Goal: Find specific page/section: Locate a particular part of the current website

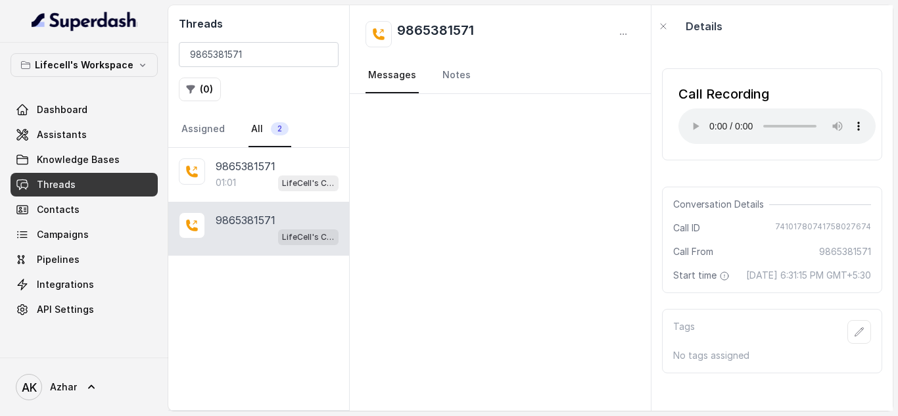
click at [196, 56] on input "9865381571" at bounding box center [259, 54] width 160 height 25
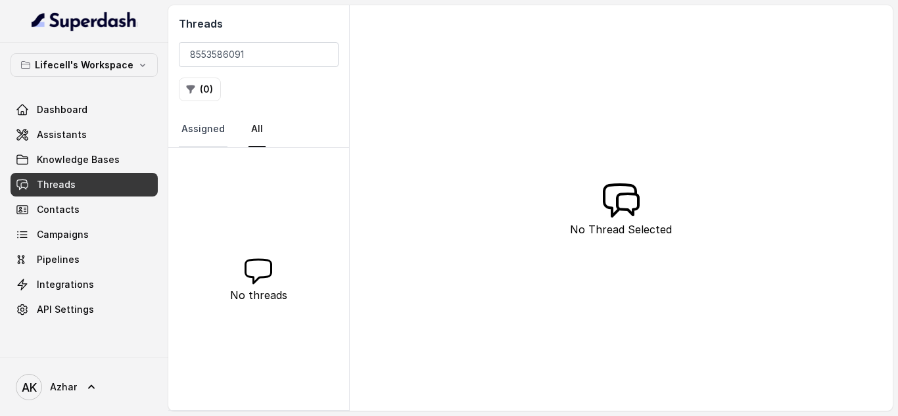
click at [216, 124] on link "Assigned" at bounding box center [203, 129] width 49 height 35
click at [252, 127] on link "All" at bounding box center [256, 129] width 17 height 35
click at [217, 49] on input "8553586091" at bounding box center [259, 54] width 160 height 25
paste input "9035220365"
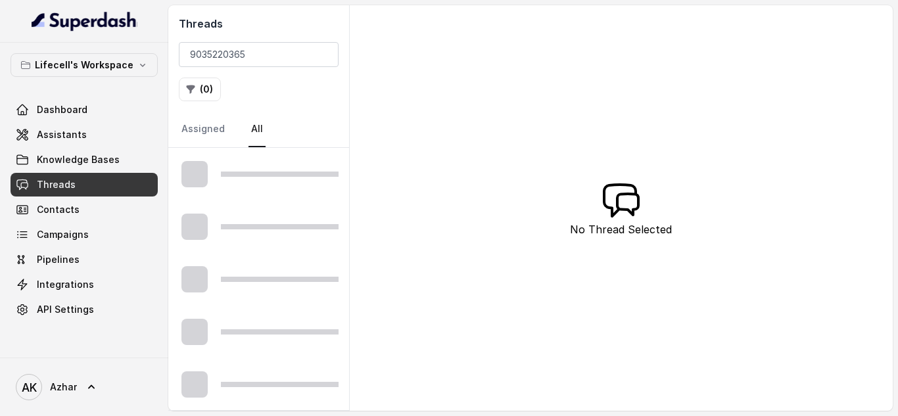
click at [258, 106] on div "Threads 9035220365 ( 0 ) Assigned All" at bounding box center [258, 76] width 181 height 143
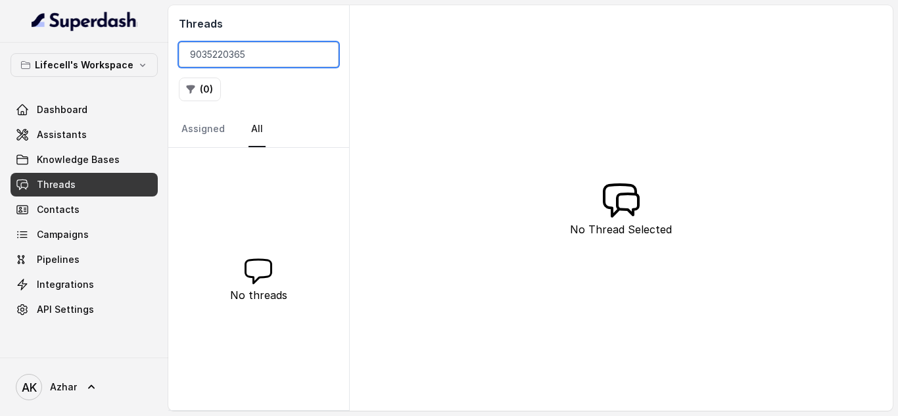
click at [226, 53] on input "9035220365" at bounding box center [259, 54] width 160 height 25
paste input "663761327"
paste input "801867222"
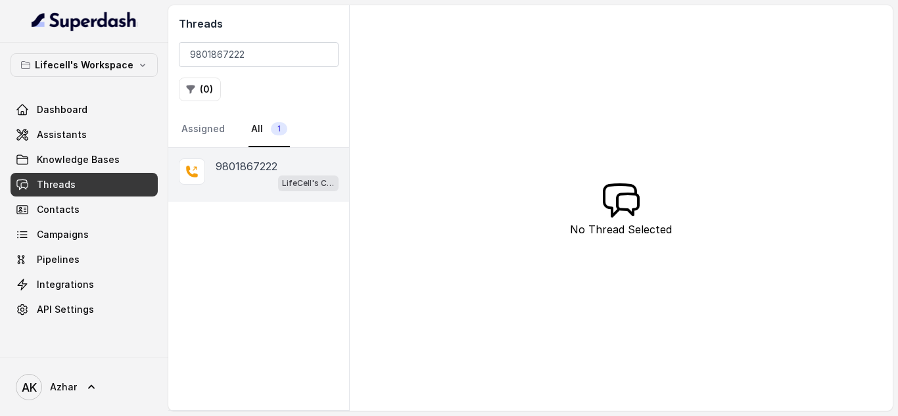
click at [254, 170] on p "9801867222" at bounding box center [247, 166] width 62 height 16
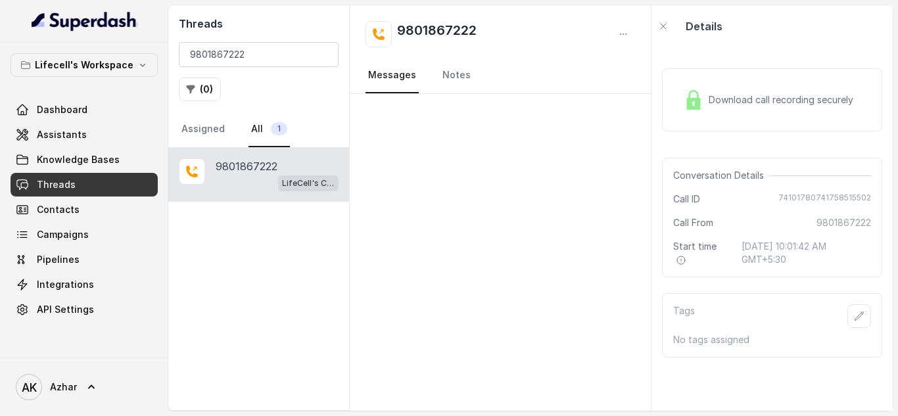
click at [719, 97] on span "Download call recording securely" at bounding box center [783, 99] width 150 height 13
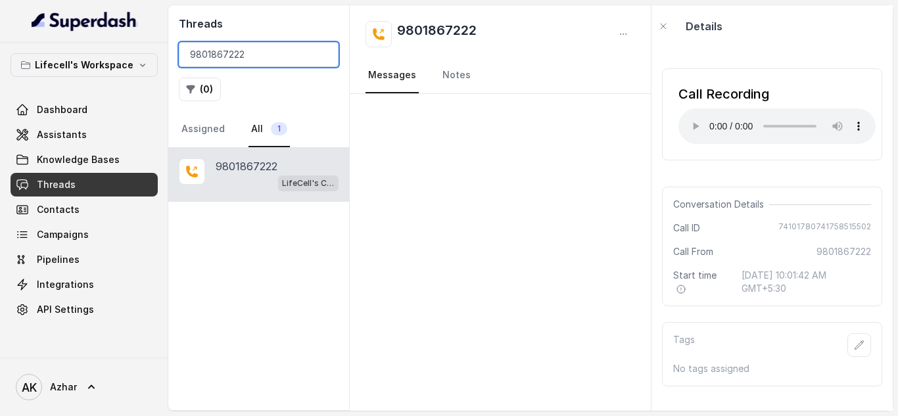
click at [226, 49] on input "9801867222" at bounding box center [259, 54] width 160 height 25
paste input "910554225"
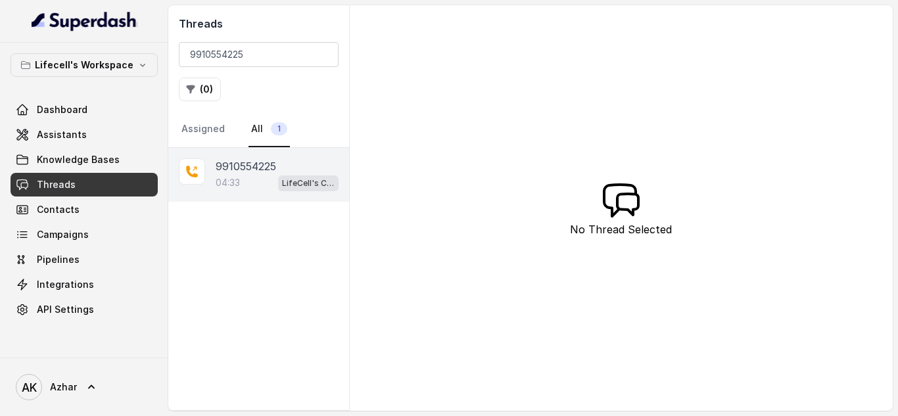
click at [242, 168] on p "9910554225" at bounding box center [246, 166] width 60 height 16
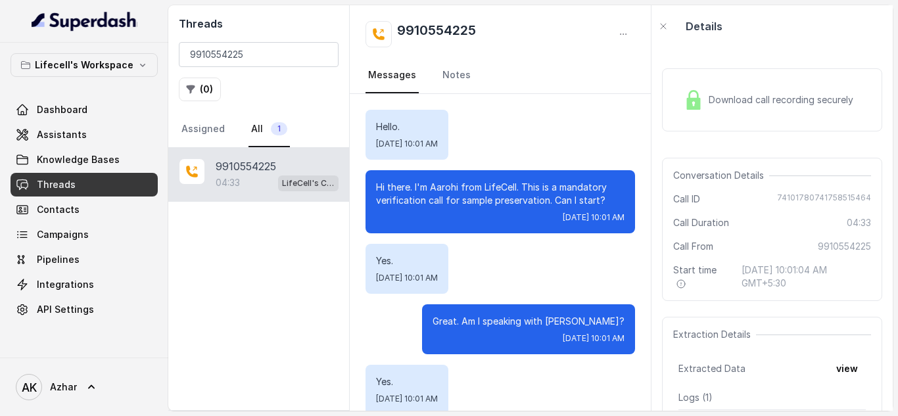
scroll to position [2380, 0]
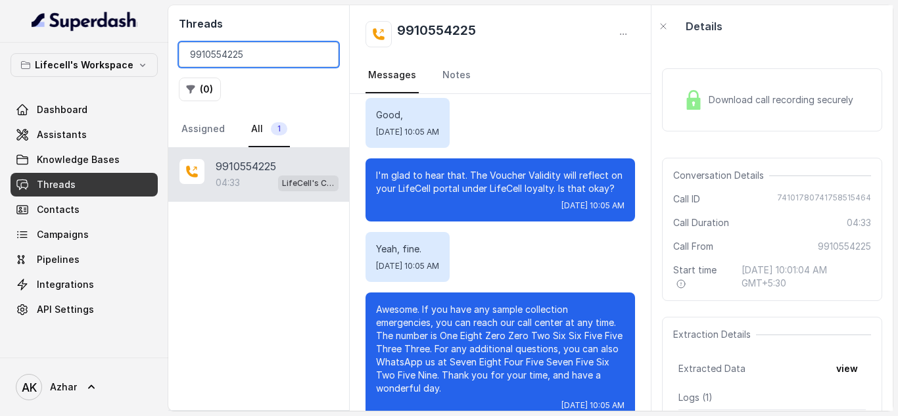
click at [226, 52] on input "9910554225" at bounding box center [259, 54] width 160 height 25
paste input "8838768803"
click at [226, 52] on input "9910554225" at bounding box center [259, 54] width 160 height 25
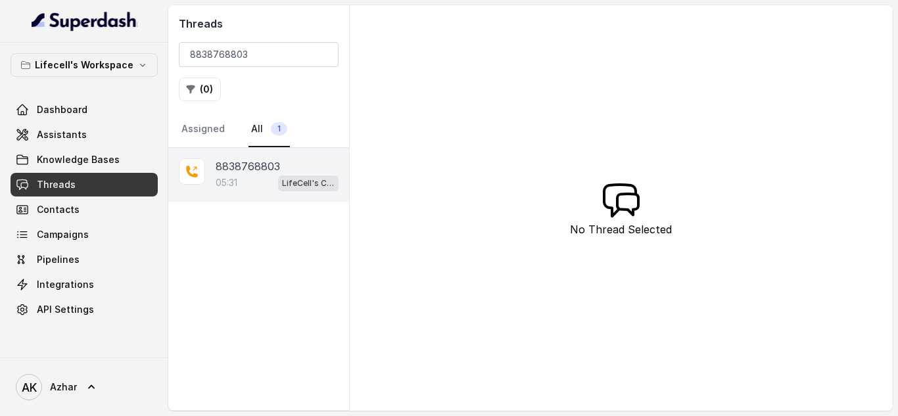
click at [248, 169] on p "8838768803" at bounding box center [248, 166] width 64 height 16
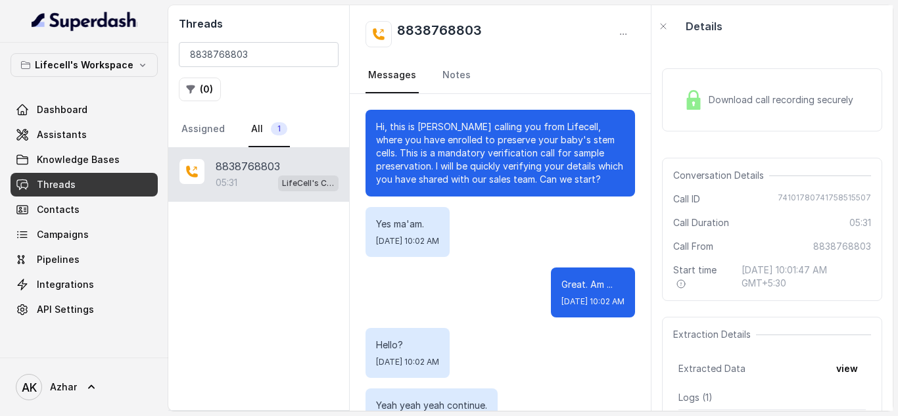
scroll to position [3389, 0]
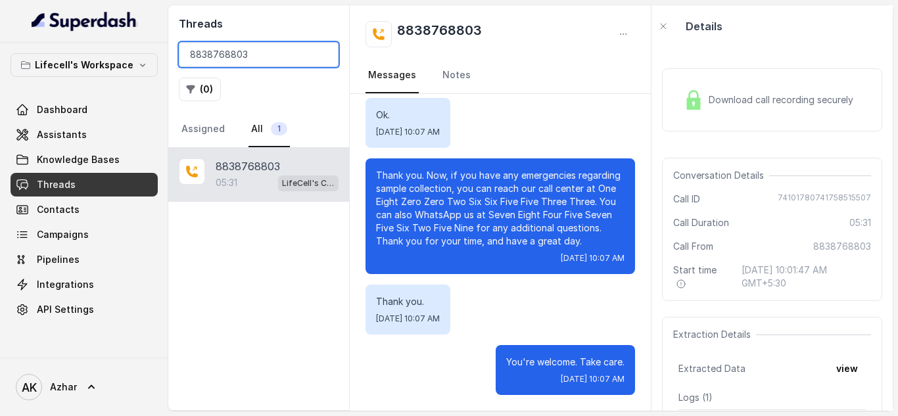
click at [217, 55] on input "8838768803" at bounding box center [259, 54] width 160 height 25
paste input "9828103505"
click at [217, 55] on input "8838768803" at bounding box center [259, 54] width 160 height 25
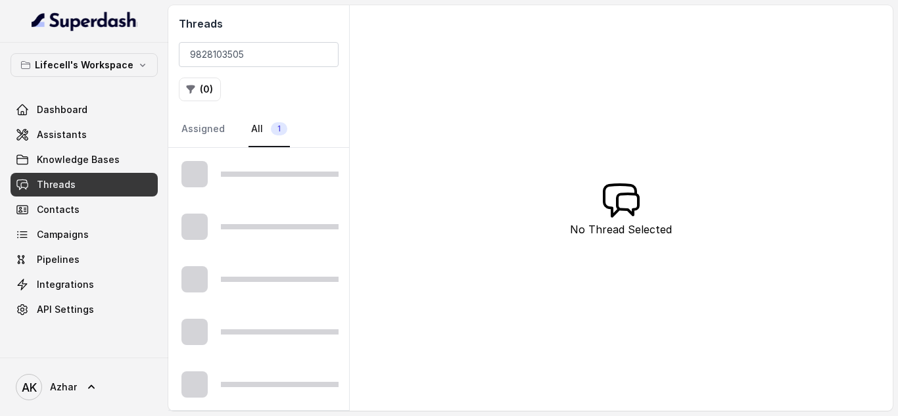
click at [255, 21] on h2 "Threads" at bounding box center [259, 24] width 160 height 16
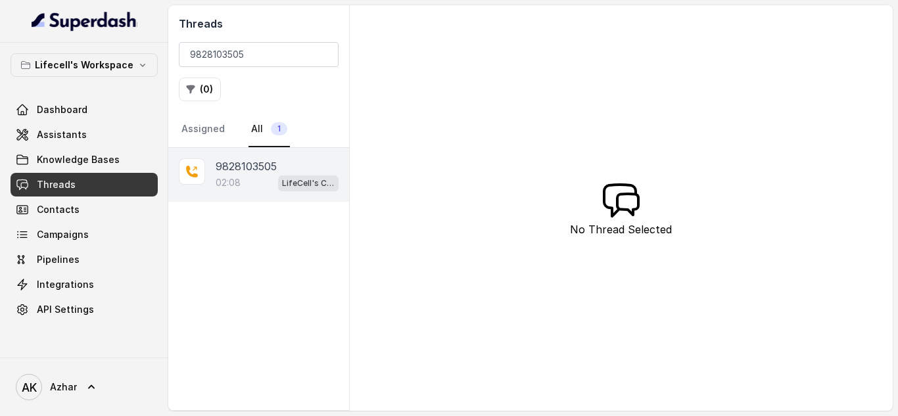
click at [239, 177] on p "02:08" at bounding box center [228, 182] width 25 height 13
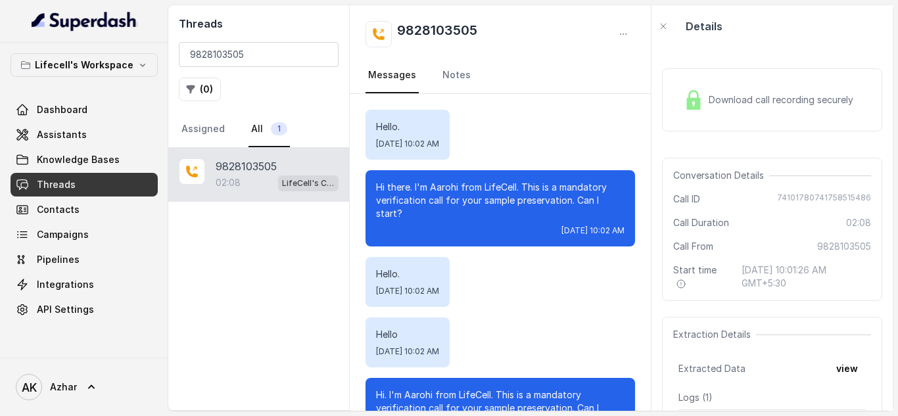
scroll to position [932, 0]
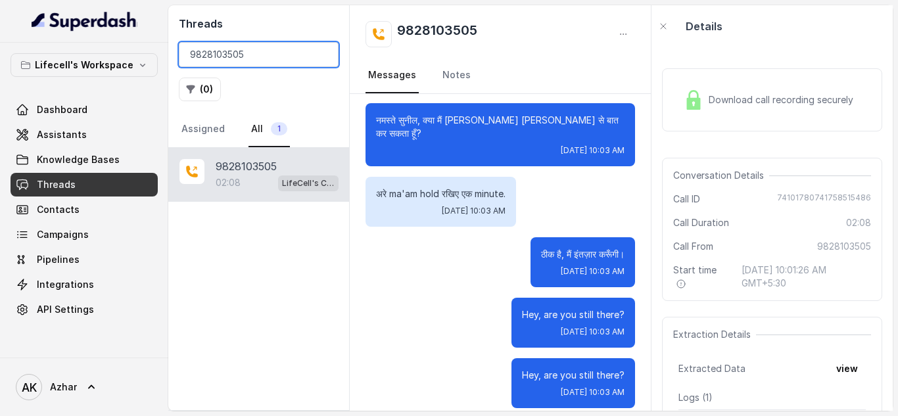
click at [231, 53] on input "9828103505" at bounding box center [259, 54] width 160 height 25
paste input "8697109160"
click at [231, 53] on input "9828103505" at bounding box center [259, 54] width 160 height 25
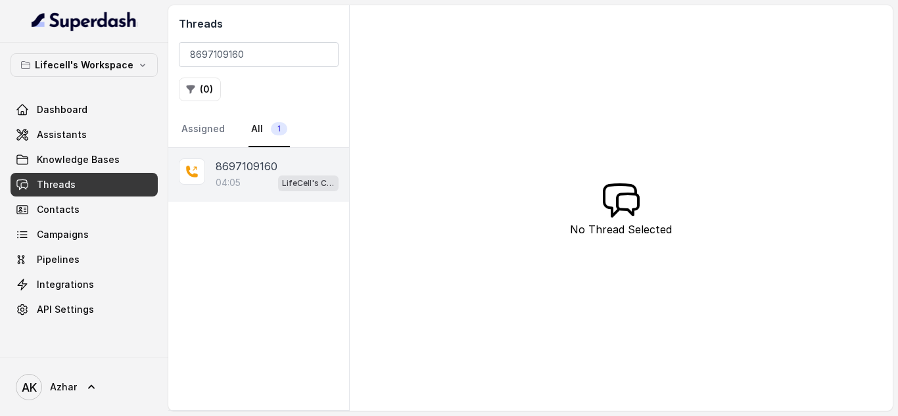
click at [240, 176] on p "04:05" at bounding box center [228, 182] width 25 height 13
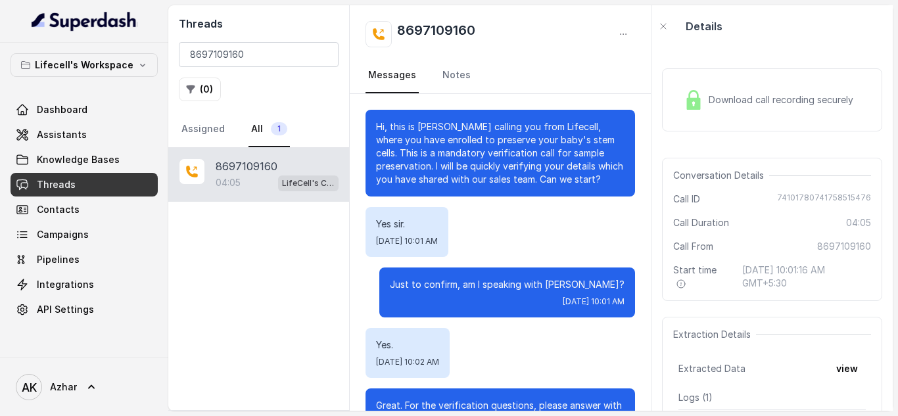
scroll to position [2222, 0]
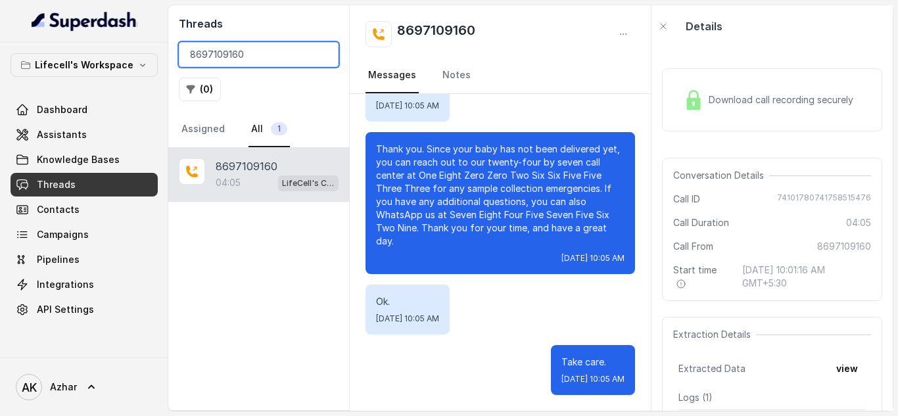
click at [226, 58] on input "8697109160" at bounding box center [259, 54] width 160 height 25
paste input "7814859152"
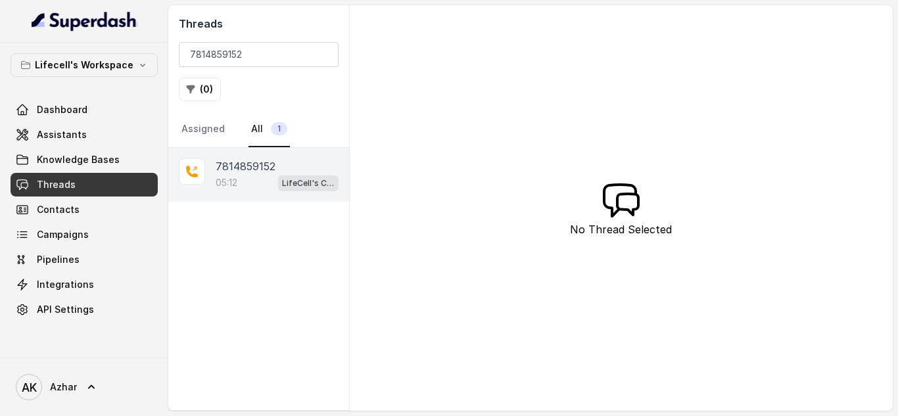
click at [225, 181] on p "05:12" at bounding box center [227, 182] width 22 height 13
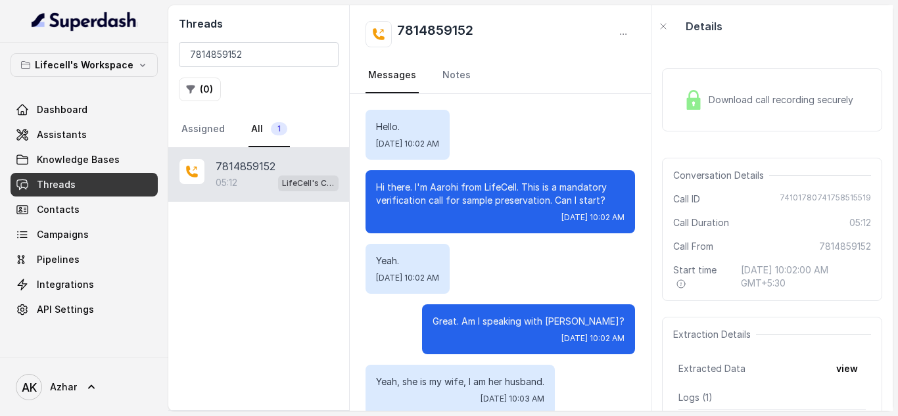
scroll to position [2869, 0]
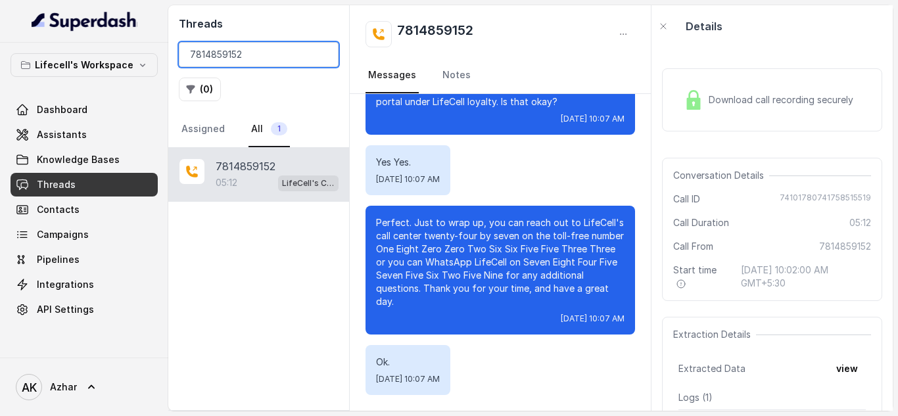
click at [217, 47] on input "7814859152" at bounding box center [259, 54] width 160 height 25
paste input "9789289980"
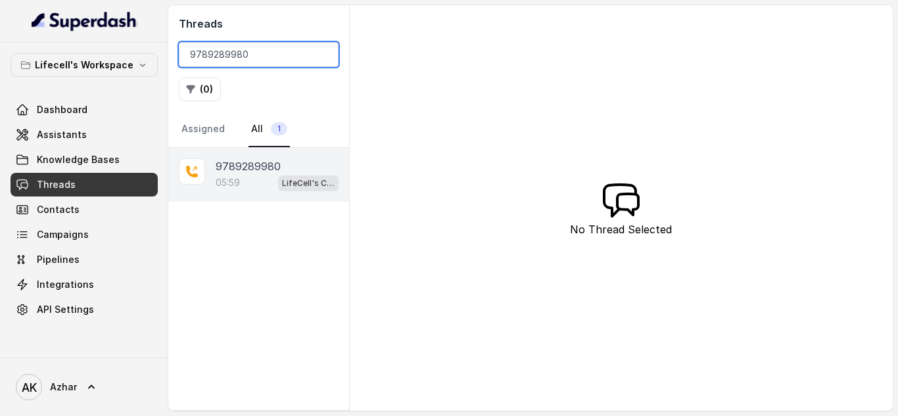
type input "9789289980"
click at [211, 192] on div "9789289980 05:59 LifeCell's Call Assistant" at bounding box center [258, 175] width 181 height 54
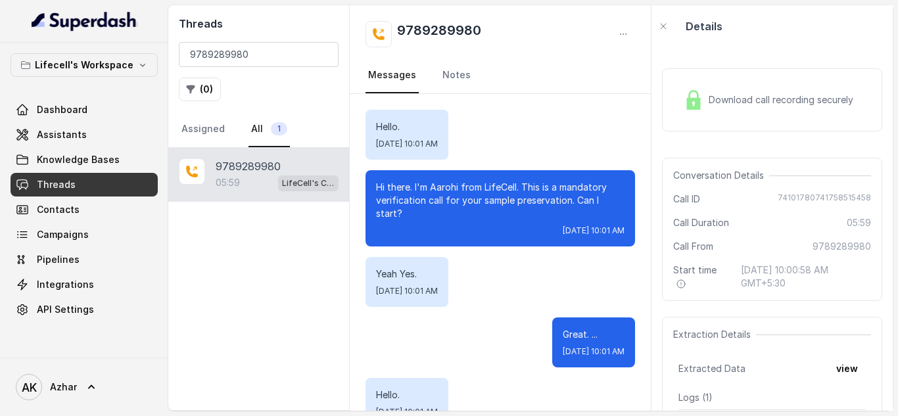
scroll to position [3510, 0]
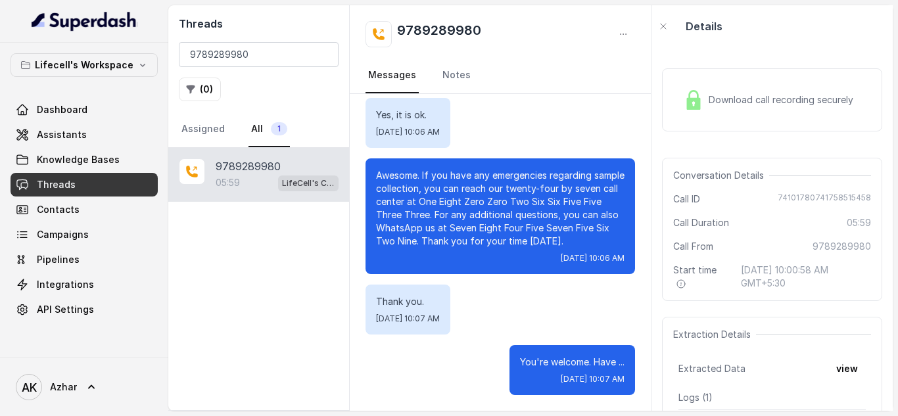
click at [258, 3] on main "Threads 9789289980 ( 0 ) Assigned All [PHONE_NUMBER]:59 LifeCell's Call Assista…" at bounding box center [449, 208] width 898 height 416
